Goal: Task Accomplishment & Management: Use online tool/utility

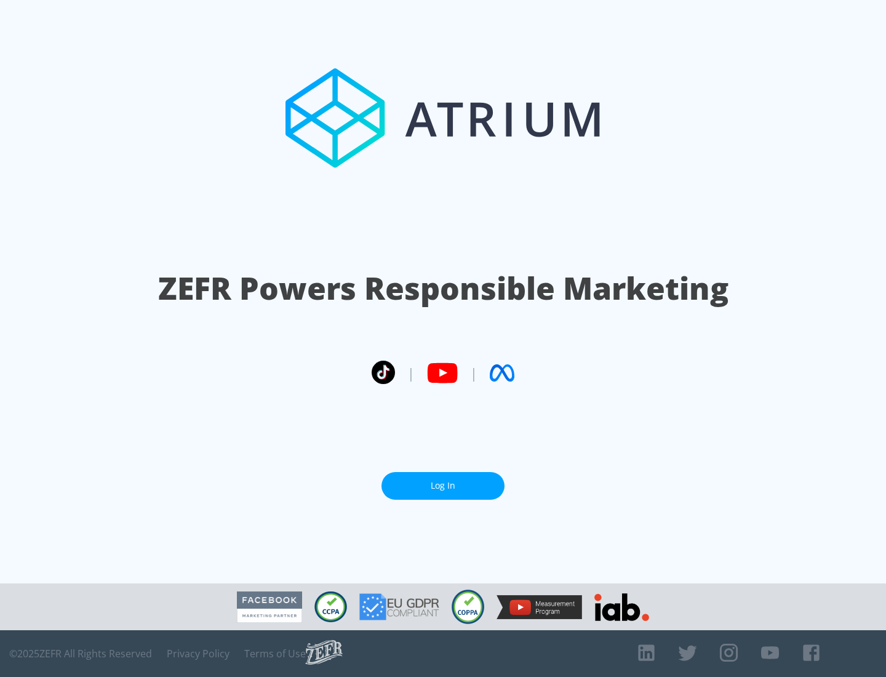
click at [443, 480] on link "Log In" at bounding box center [442, 486] width 123 height 28
